Goal: Task Accomplishment & Management: Use online tool/utility

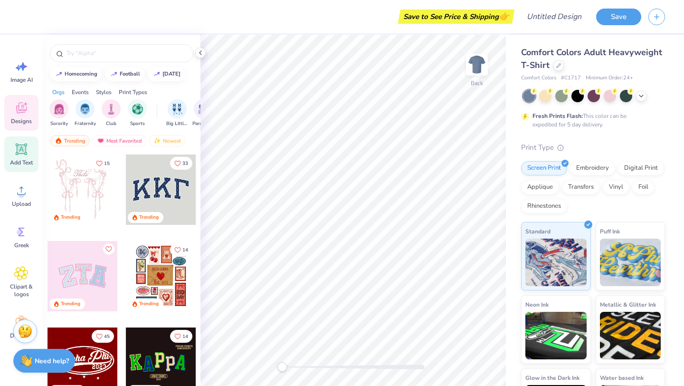
click at [19, 151] on icon at bounding box center [21, 149] width 9 height 9
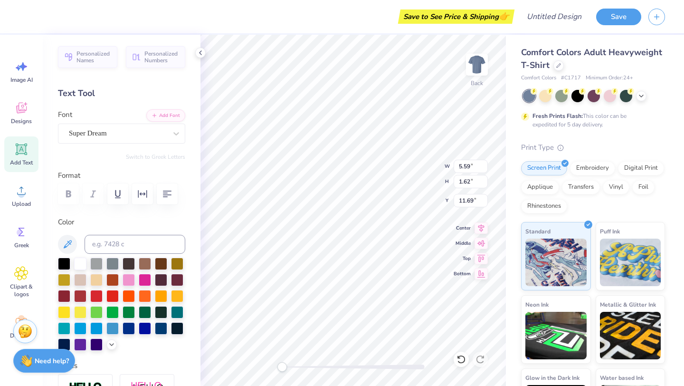
type textarea "T"
type textarea "G"
type textarea "f"
type textarea "glorifying God."
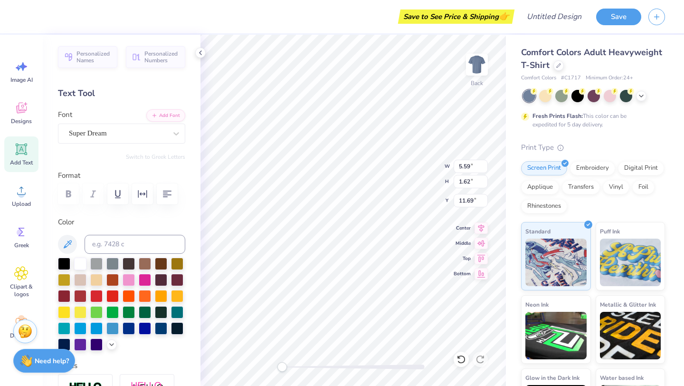
scroll to position [0, 0]
click at [170, 134] on div at bounding box center [176, 133] width 17 height 17
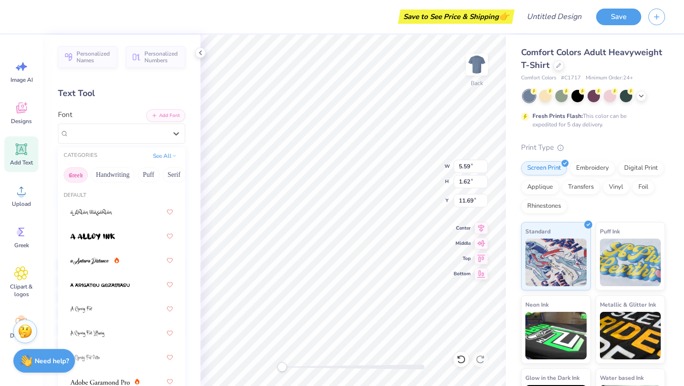
click at [80, 173] on button "Greek" at bounding box center [76, 174] width 24 height 15
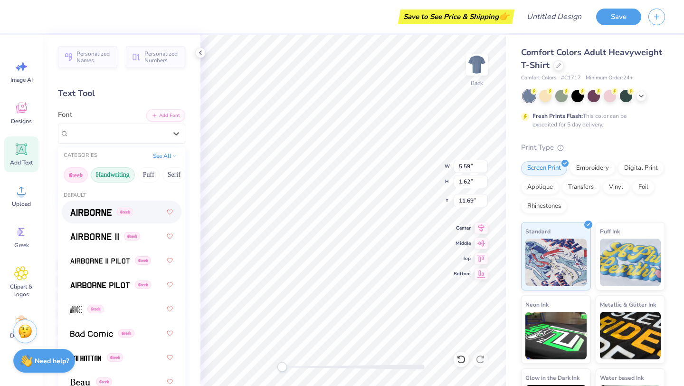
click at [112, 179] on button "Handwriting" at bounding box center [113, 174] width 44 height 15
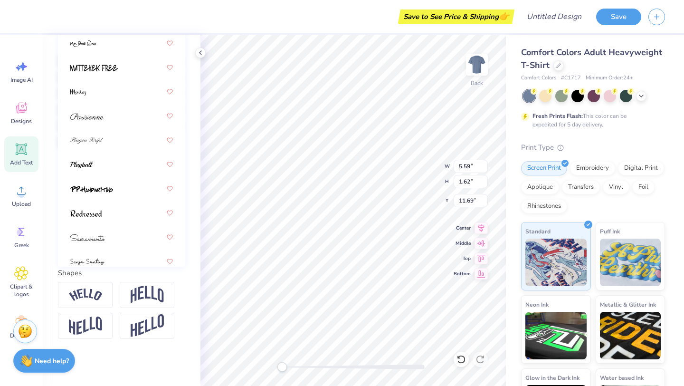
scroll to position [292, 0]
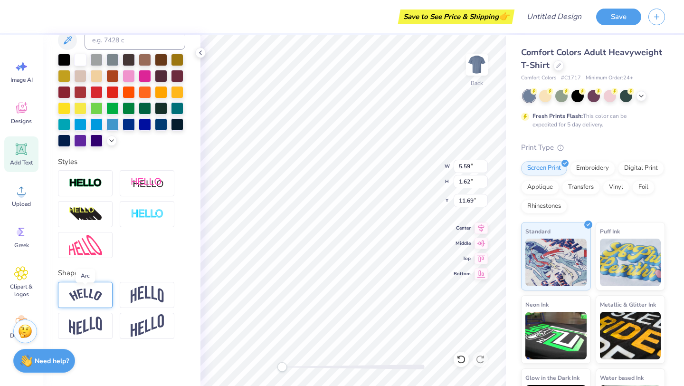
click at [85, 292] on img at bounding box center [85, 294] width 33 height 13
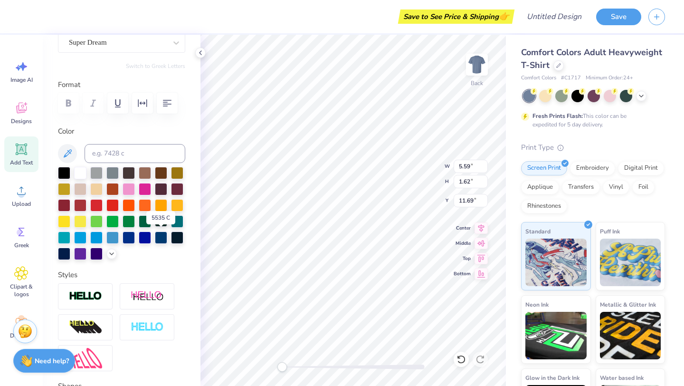
scroll to position [65, 0]
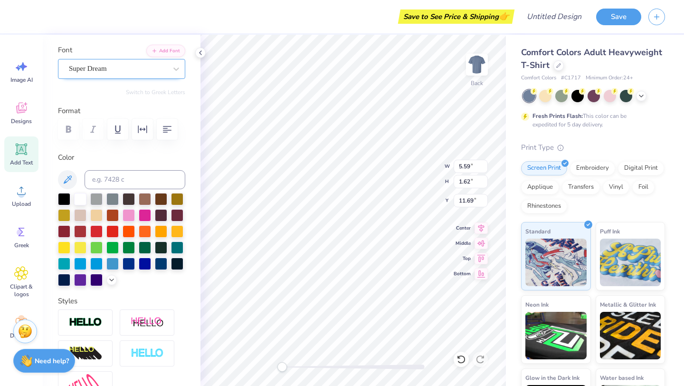
click at [133, 74] on div at bounding box center [118, 68] width 98 height 13
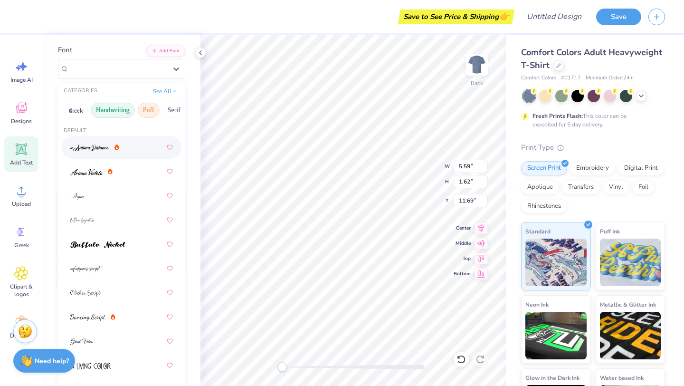
click at [153, 112] on button "Puff" at bounding box center [149, 110] width 22 height 15
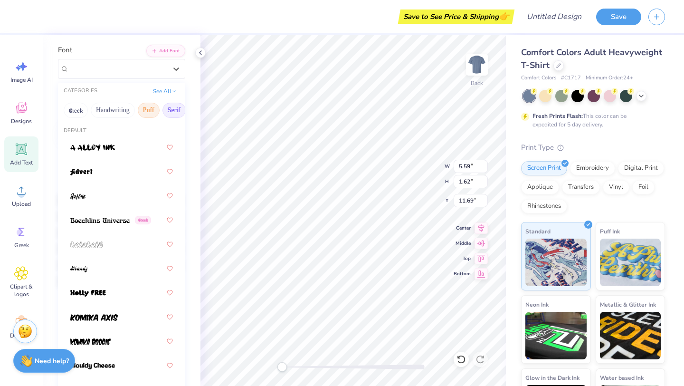
click at [176, 112] on button "Serif" at bounding box center [173, 110] width 23 height 15
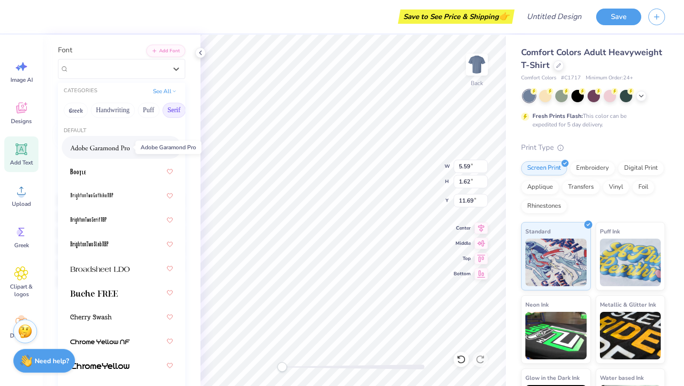
click at [115, 145] on img at bounding box center [99, 147] width 59 height 7
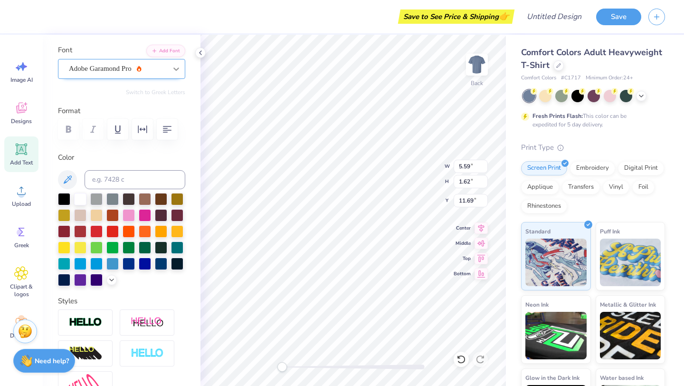
click at [172, 67] on icon at bounding box center [175, 68] width 9 height 9
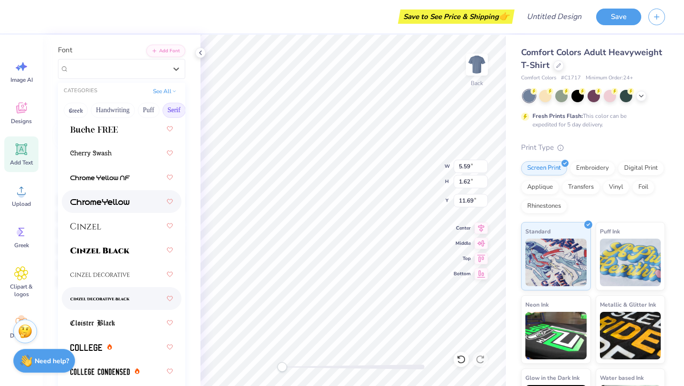
scroll to position [165, 0]
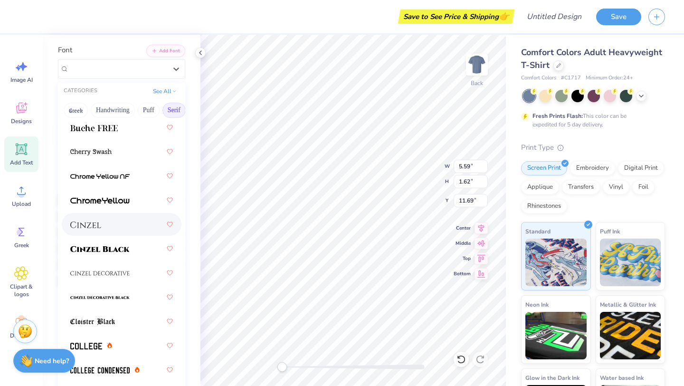
click at [115, 222] on div at bounding box center [121, 224] width 103 height 17
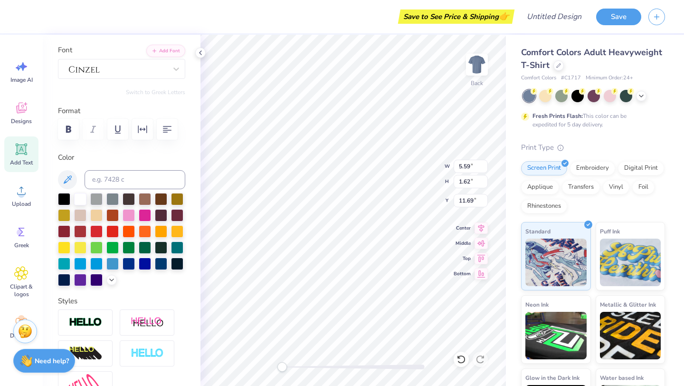
scroll to position [0, 2]
click at [507, 129] on div "Comfort Colors Adult Heavyweight T-Shirt Comfort Colors # C1717 Minimum Order: …" at bounding box center [595, 236] width 178 height 402
type input "10.02"
type input "2.05"
type input "3.63"
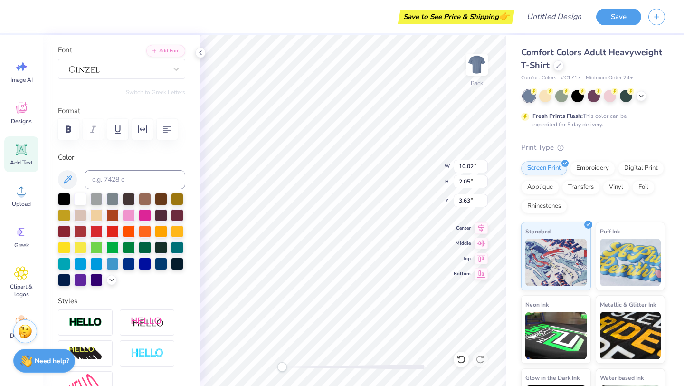
type input "9.49"
type input "1.94"
type input "4.97"
click at [478, 66] on img at bounding box center [477, 65] width 38 height 38
